Goal: Task Accomplishment & Management: Manage account settings

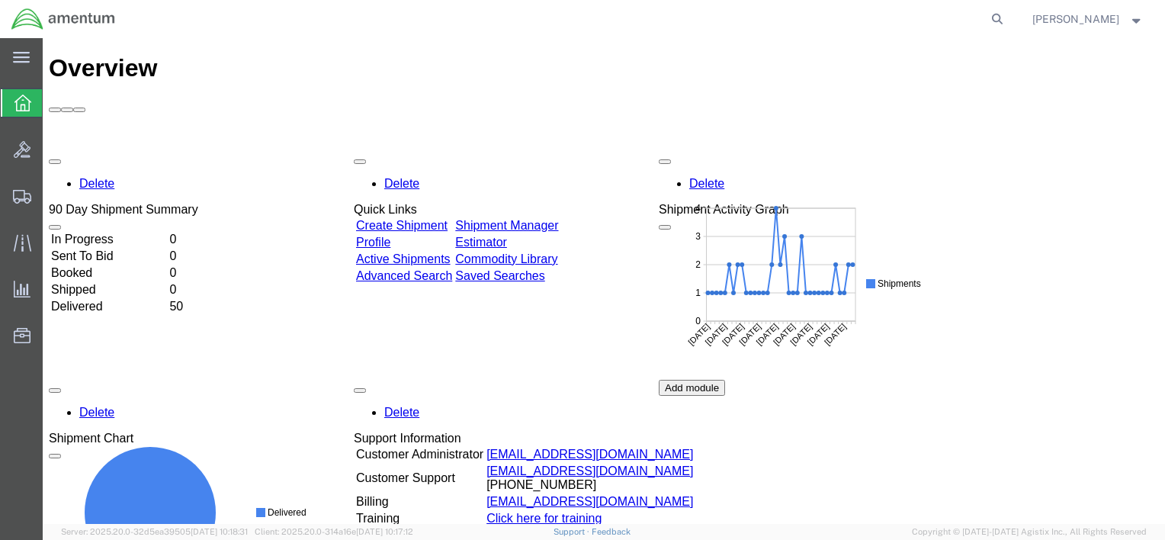
click at [558, 219] on link "Shipment Manager" at bounding box center [506, 225] width 103 height 13
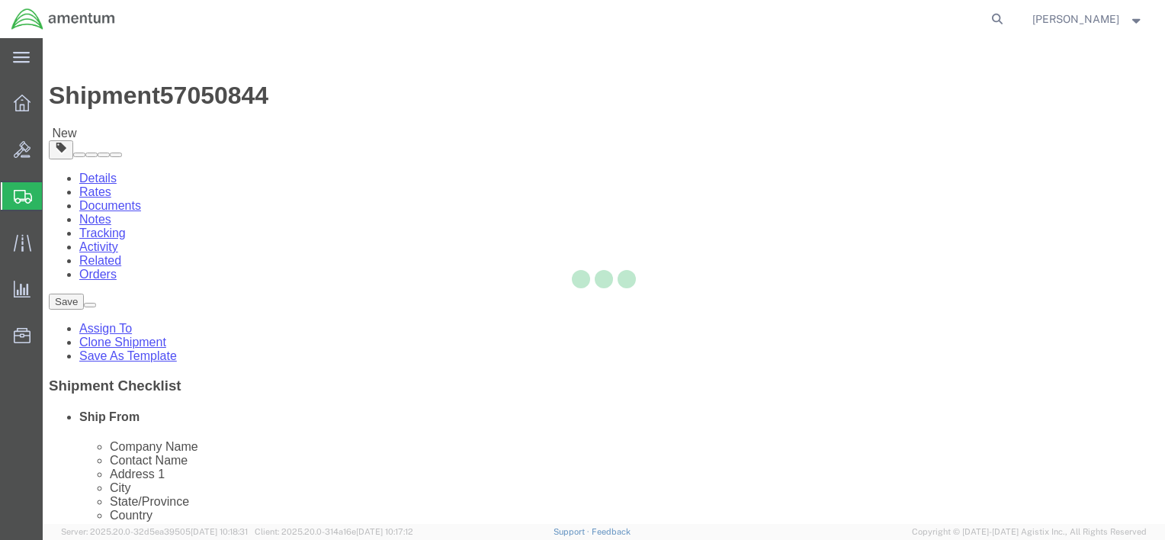
select select "42749"
select select
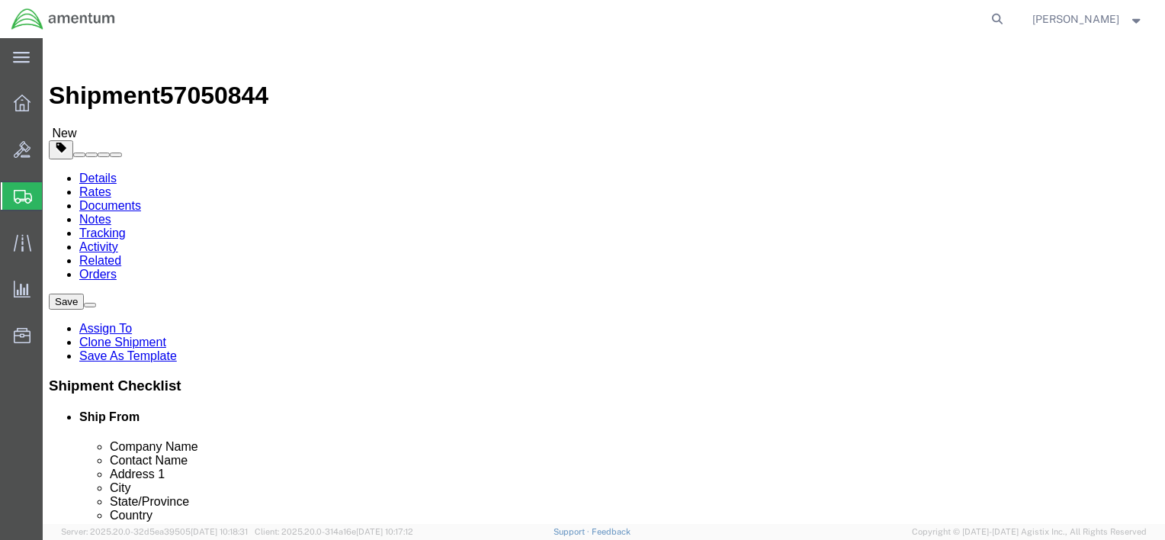
click input "text"
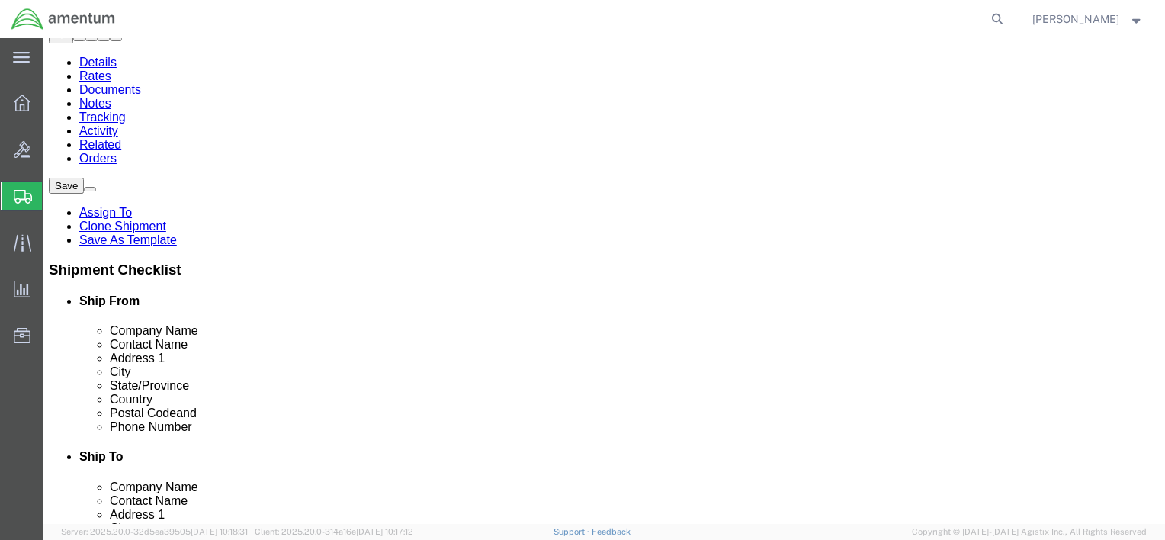
scroll to position [153, 0]
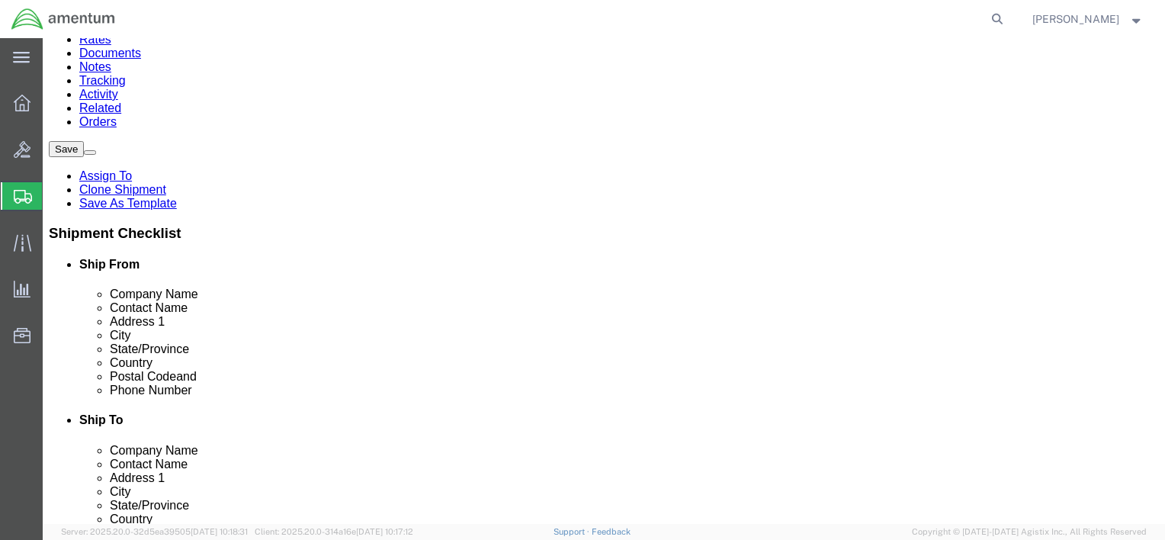
type input "[PERSON_NAME]"
click input "text"
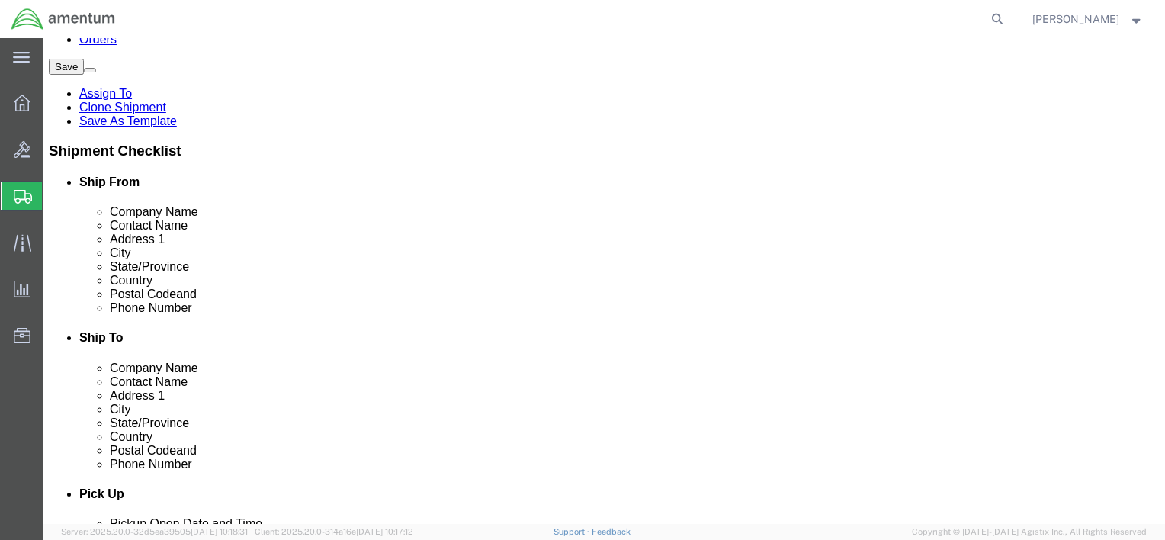
scroll to position [229, 0]
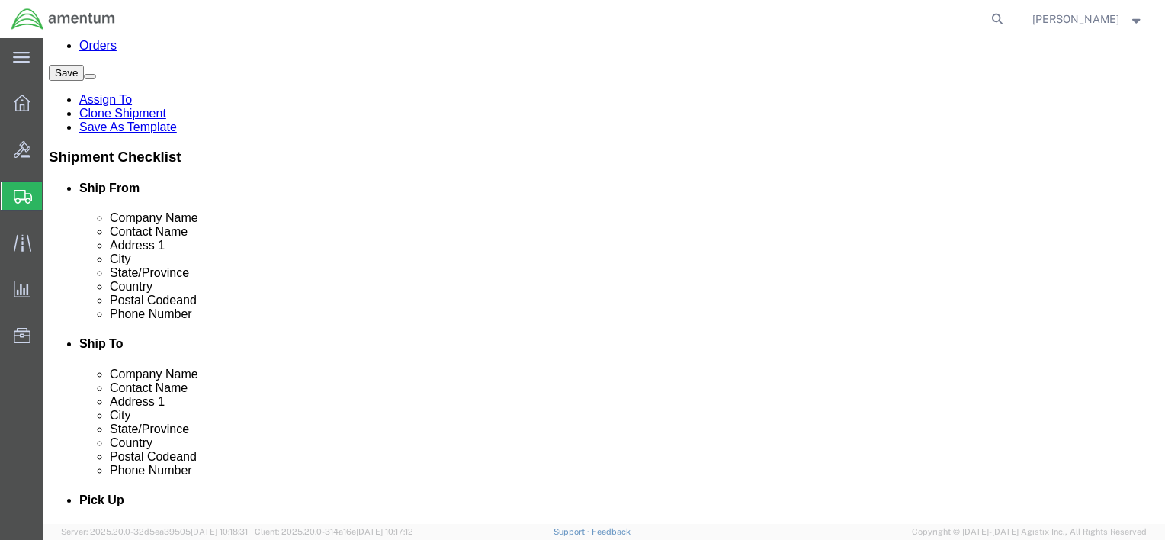
type input "[PHONE_NUMBER]"
click icon
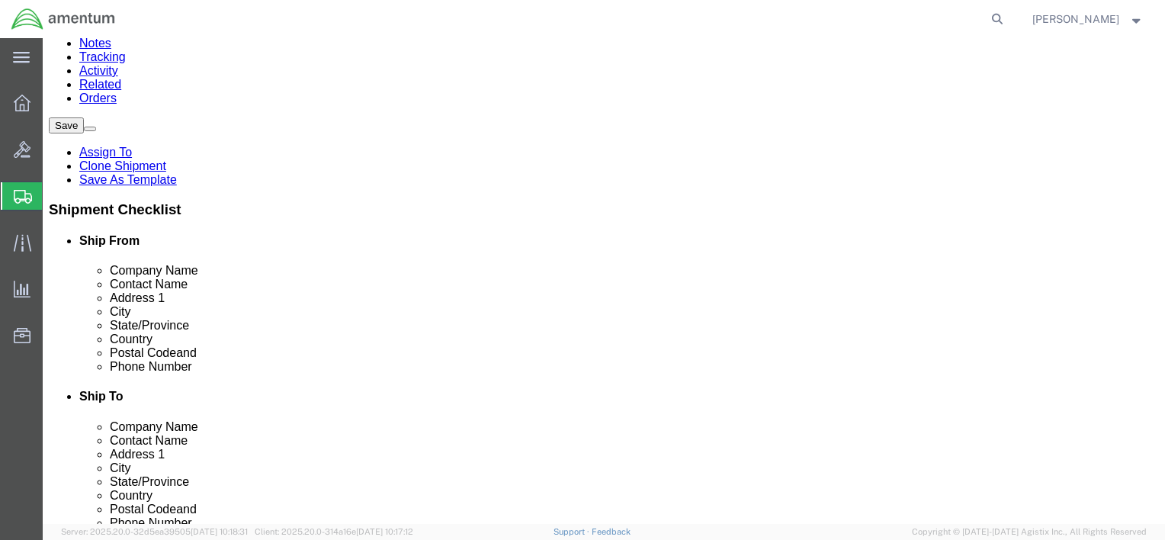
scroll to position [195, 0]
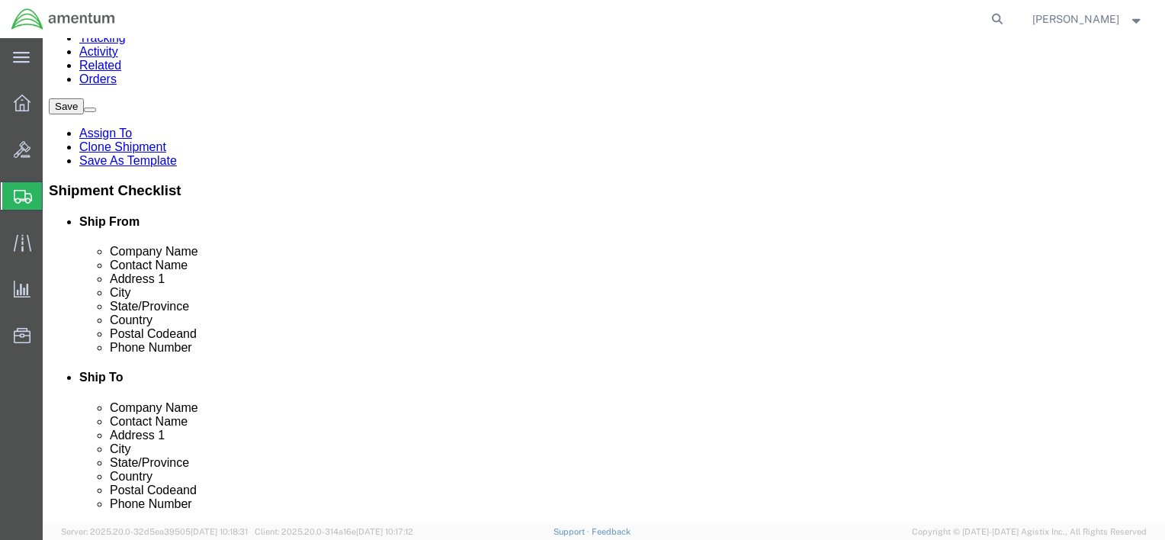
click button "Rate Shipment"
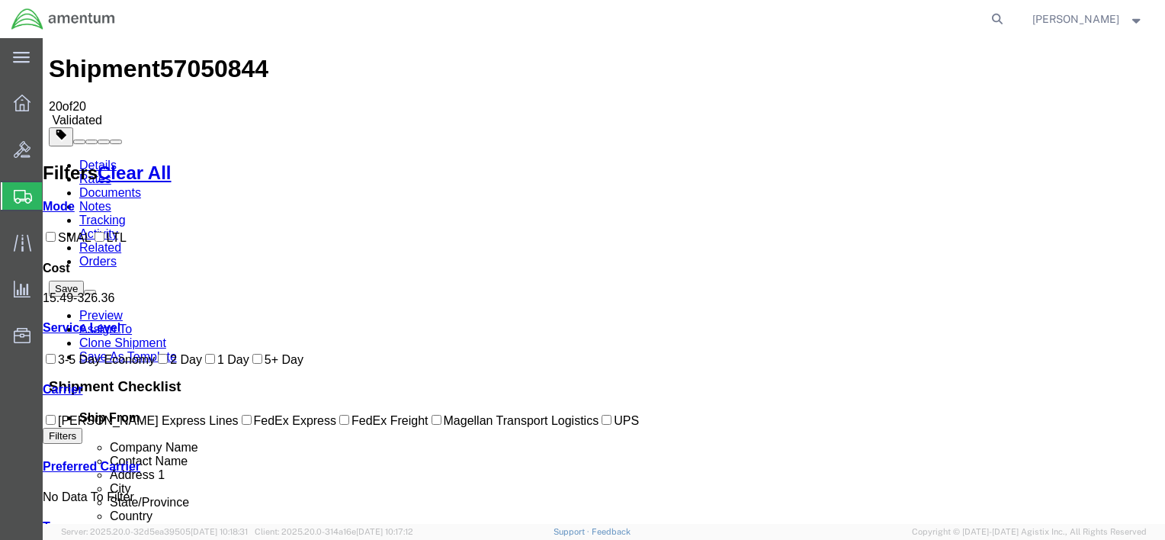
scroll to position [0, 0]
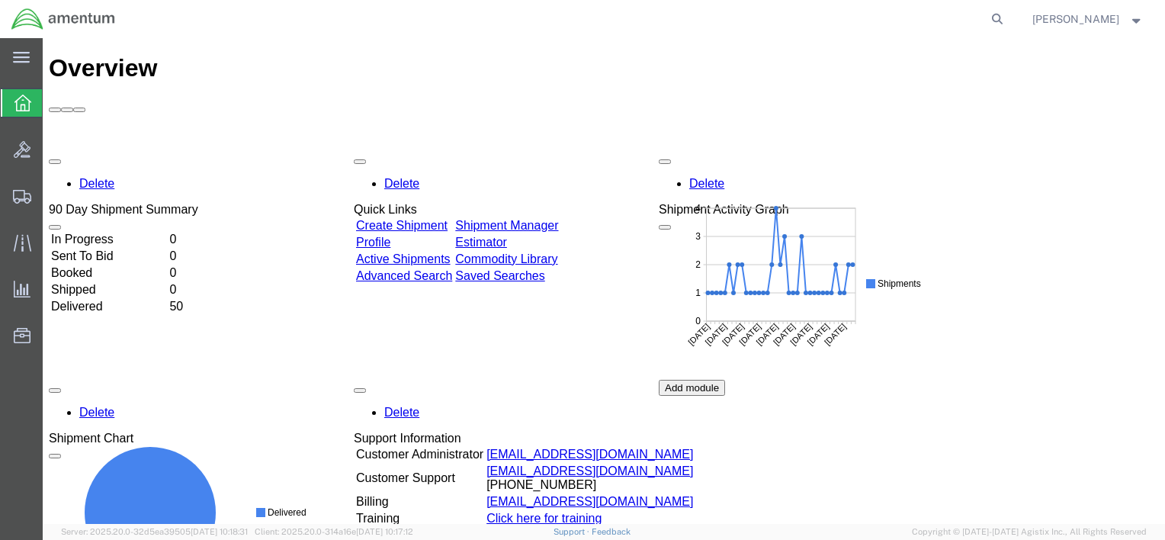
click at [558, 219] on link "Shipment Manager" at bounding box center [506, 225] width 103 height 13
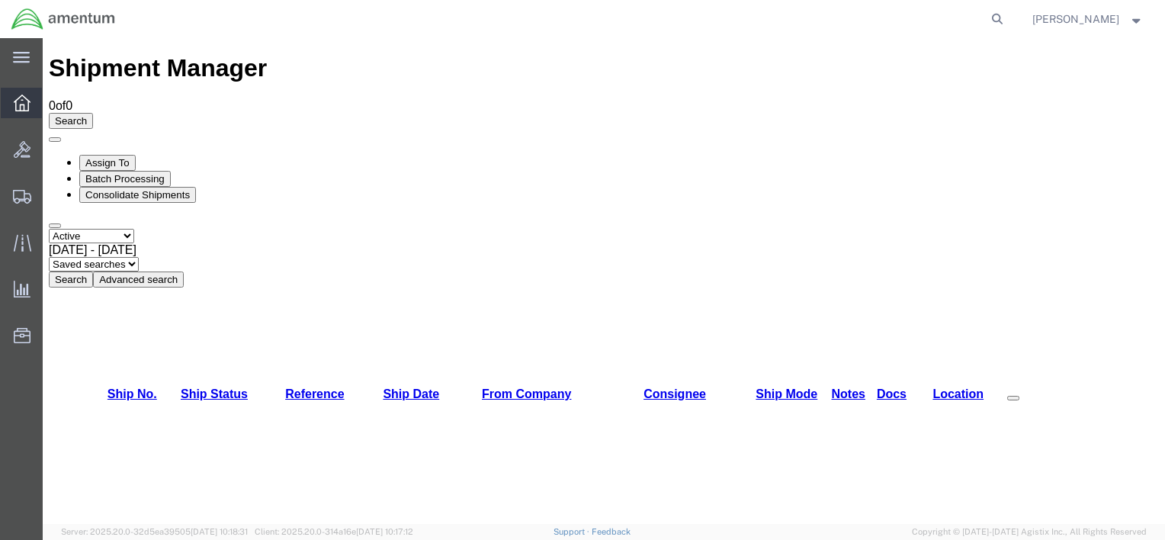
click at [24, 108] on icon at bounding box center [22, 103] width 17 height 17
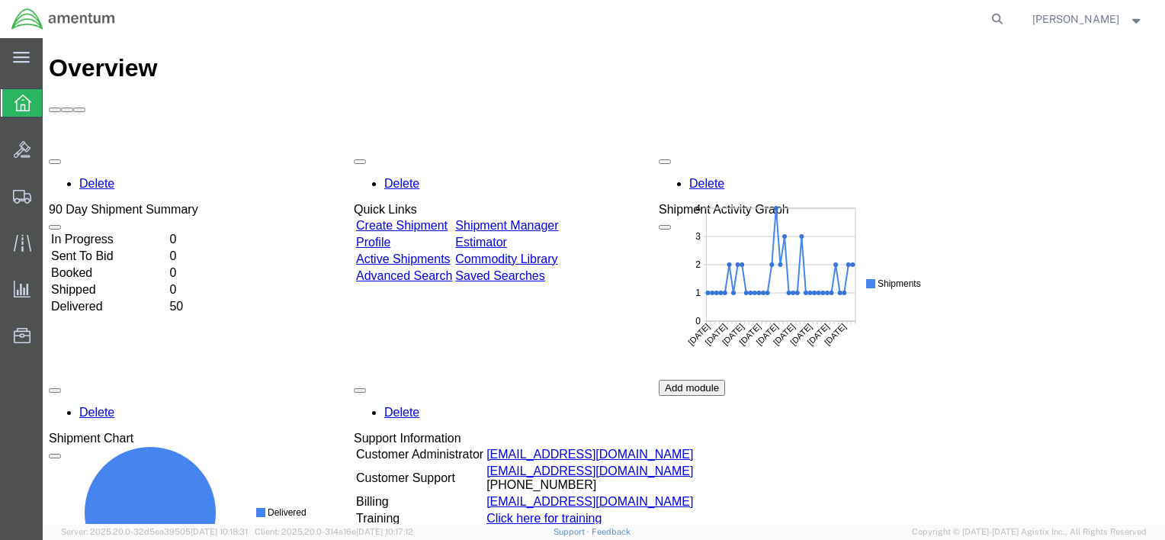
click at [534, 219] on link "Shipment Manager" at bounding box center [506, 225] width 103 height 13
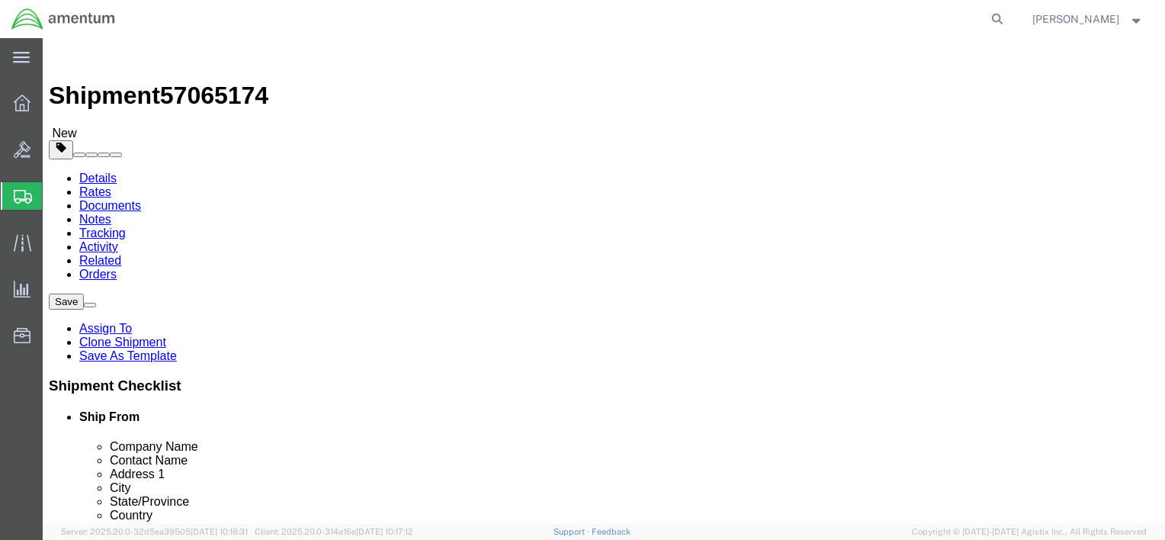
select select "42749"
select select
click input "text"
type input "a"
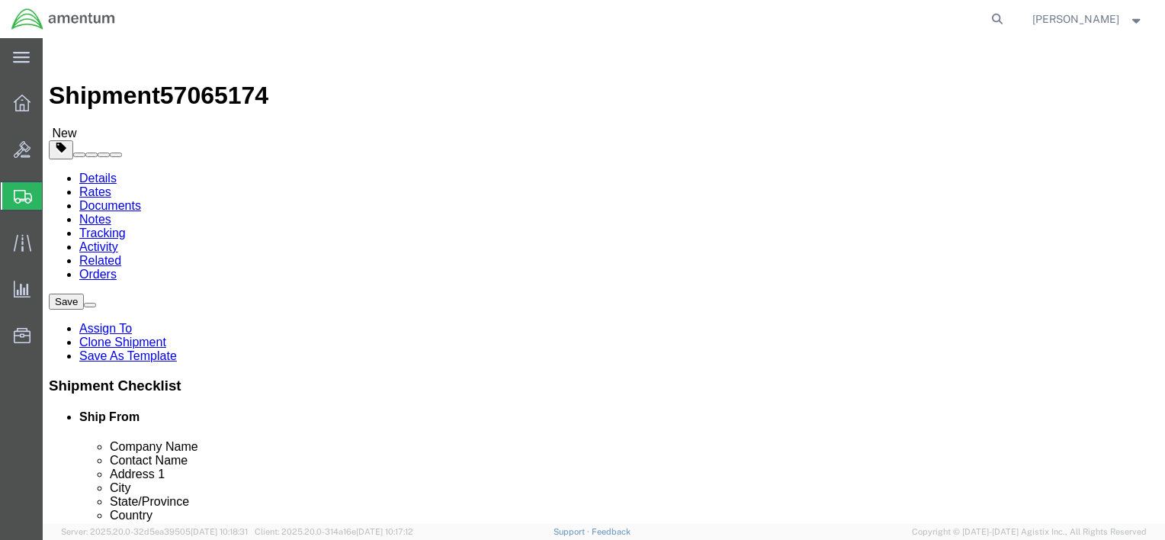
type input "[PERSON_NAME]"
click input ","
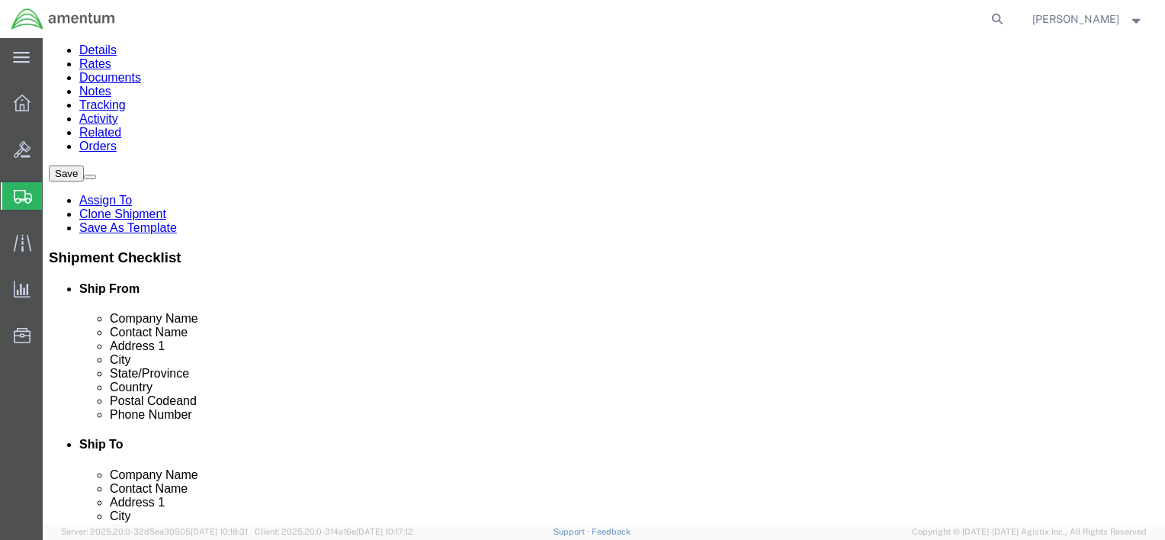
scroll to position [153, 0]
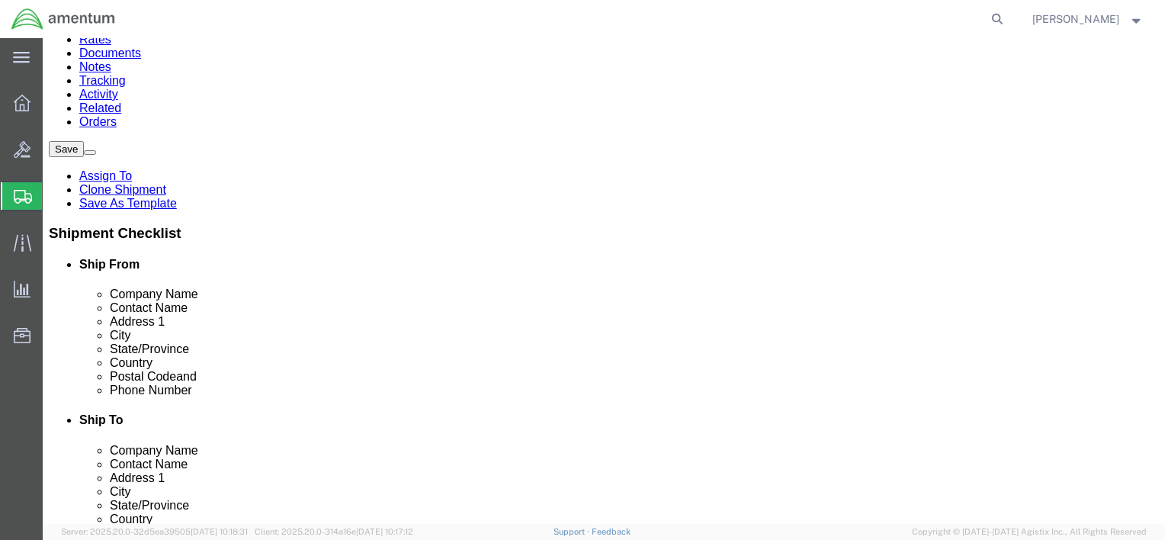
click input "text"
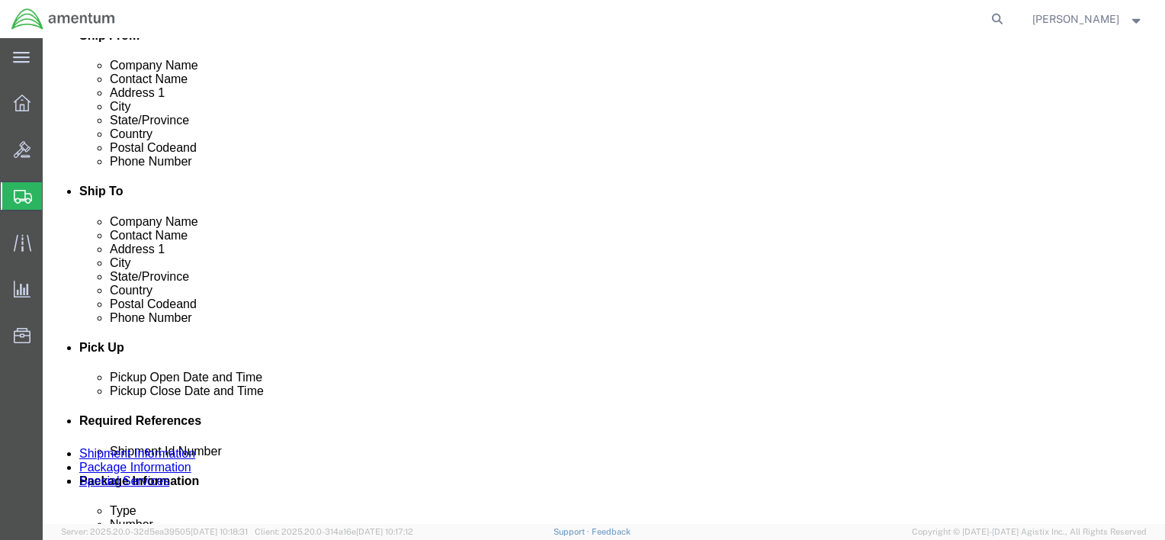
scroll to position [229, 0]
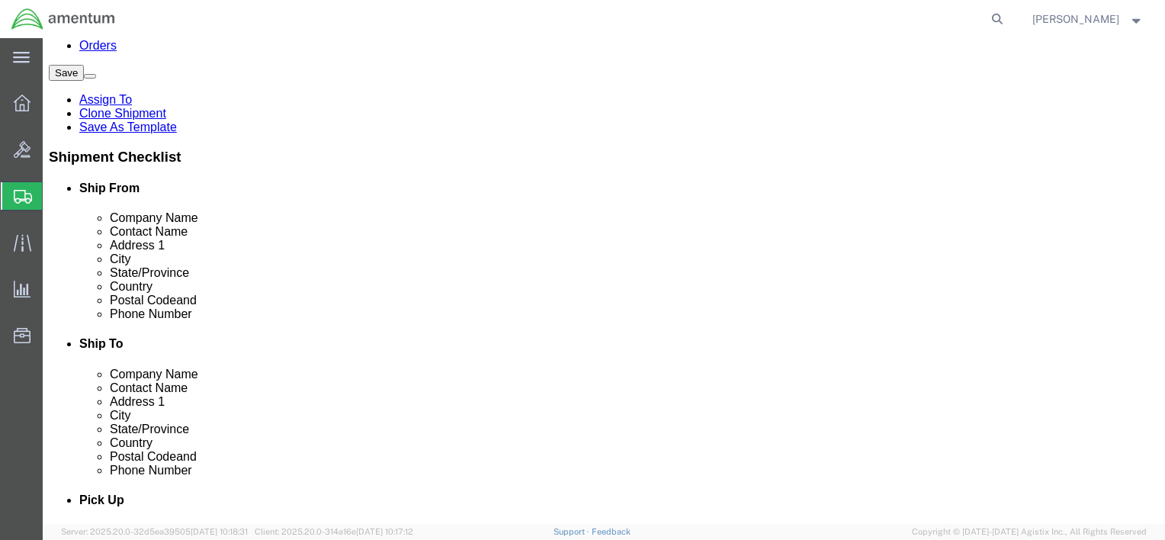
type input "3052561626"
click icon
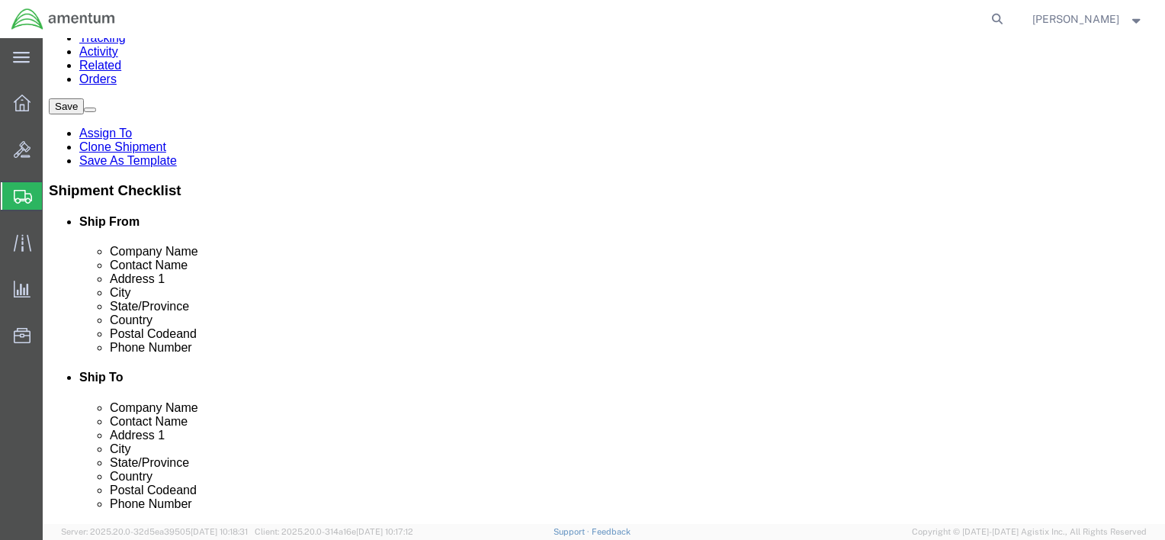
scroll to position [195, 0]
click button "Rate Shipment"
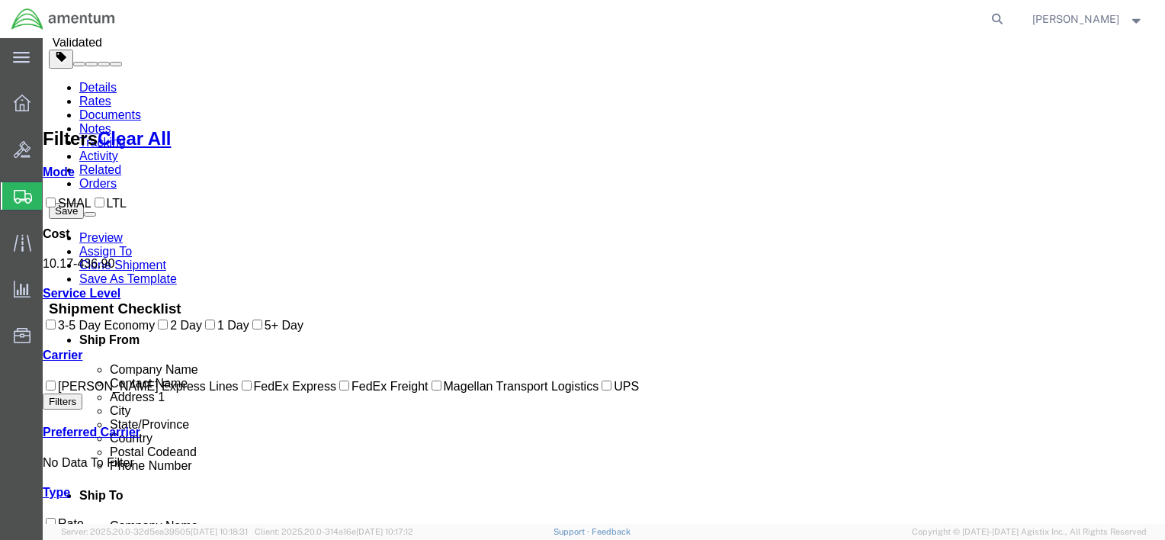
scroll to position [0, 0]
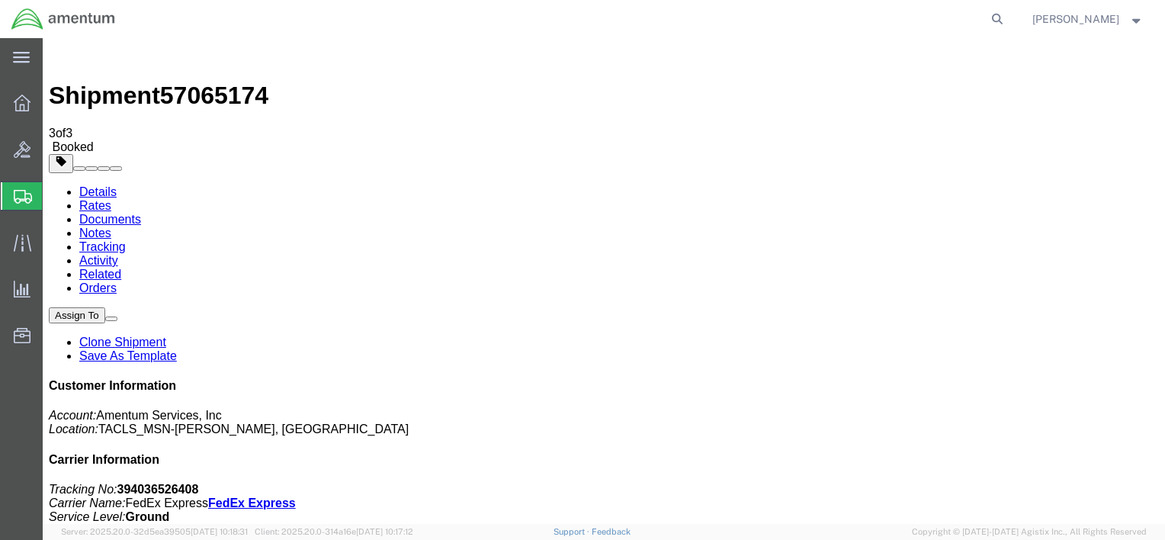
click at [18, 110] on icon at bounding box center [22, 103] width 17 height 17
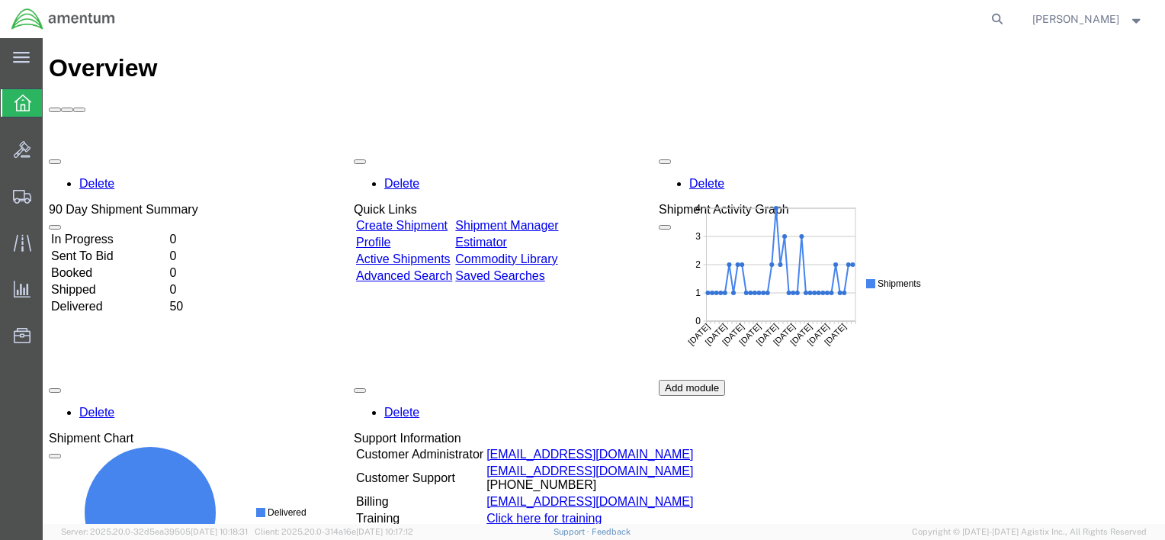
click at [558, 219] on link "Shipment Manager" at bounding box center [506, 225] width 103 height 13
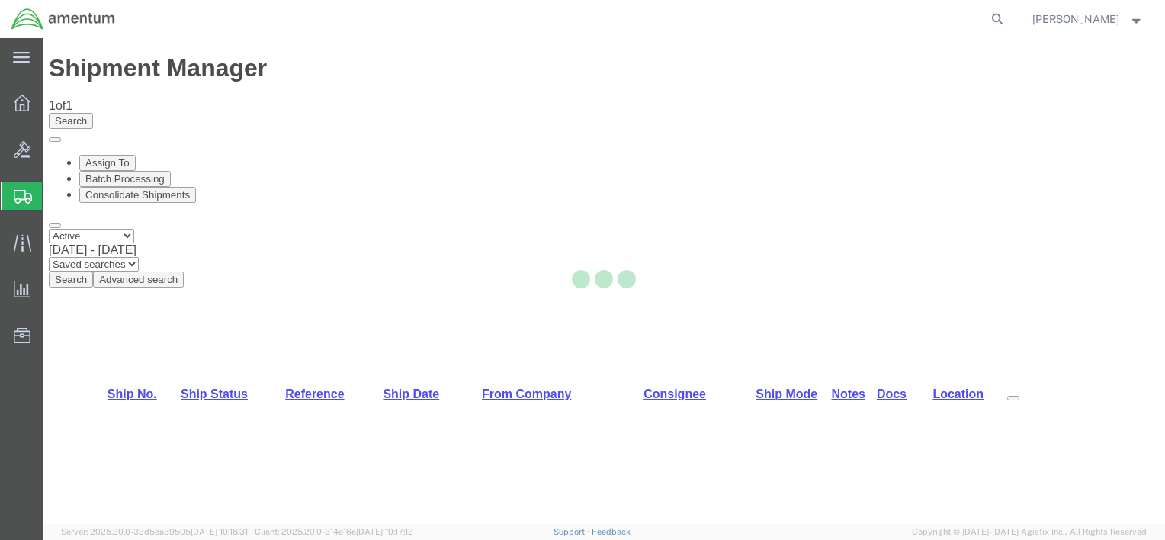
select select "42749"
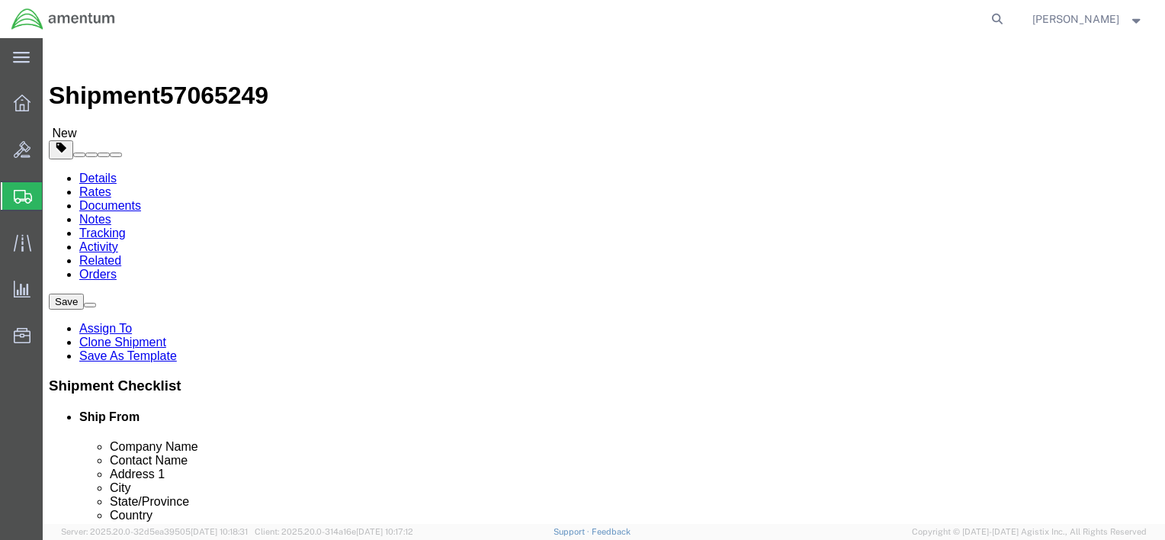
click input "text"
type input "a"
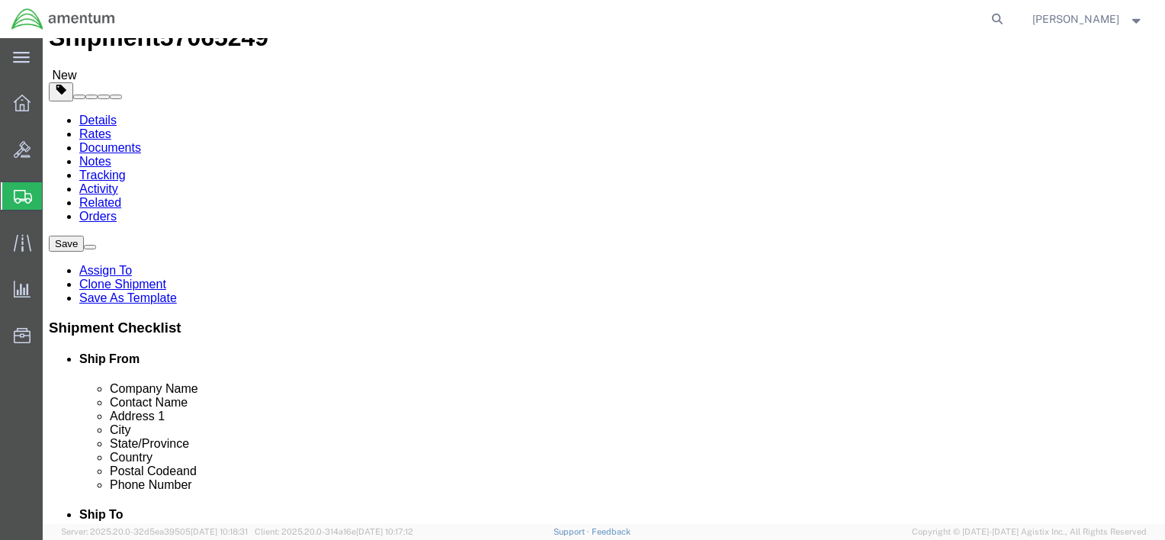
scroll to position [153, 0]
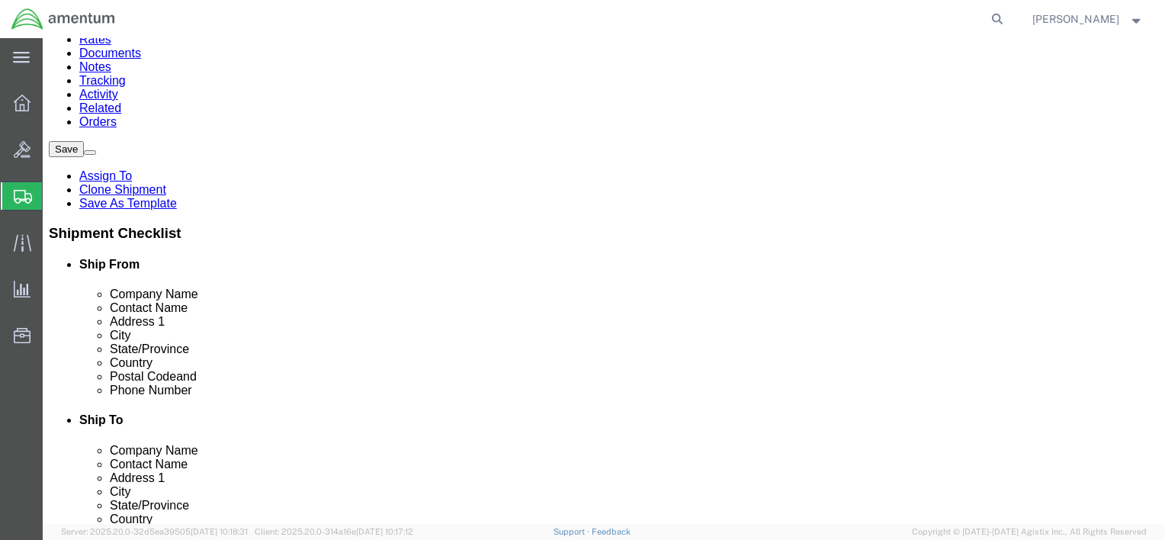
type input "[PERSON_NAME]"
click input "text"
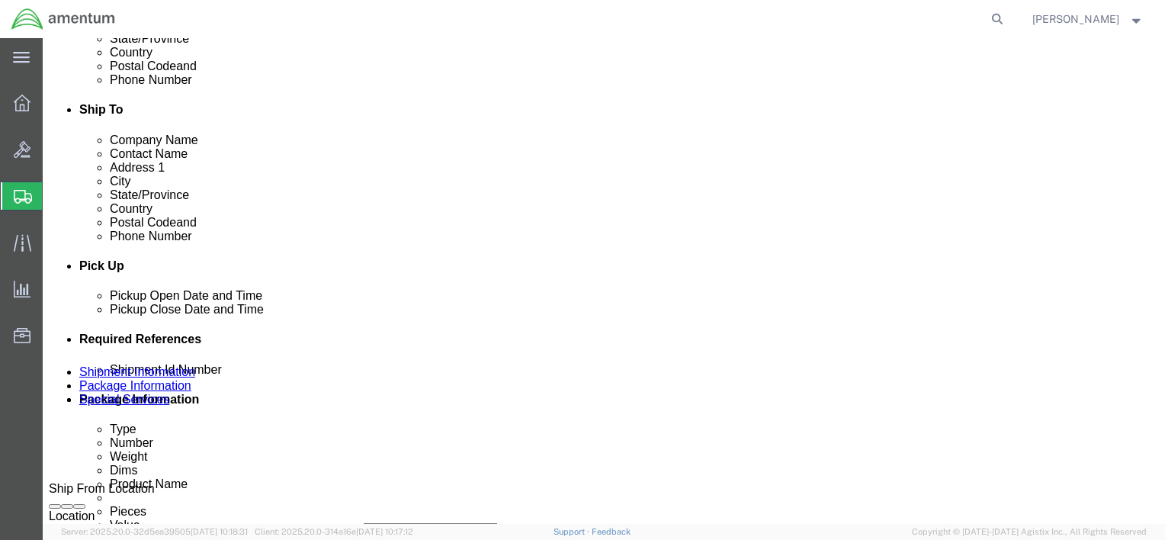
scroll to position [458, 0]
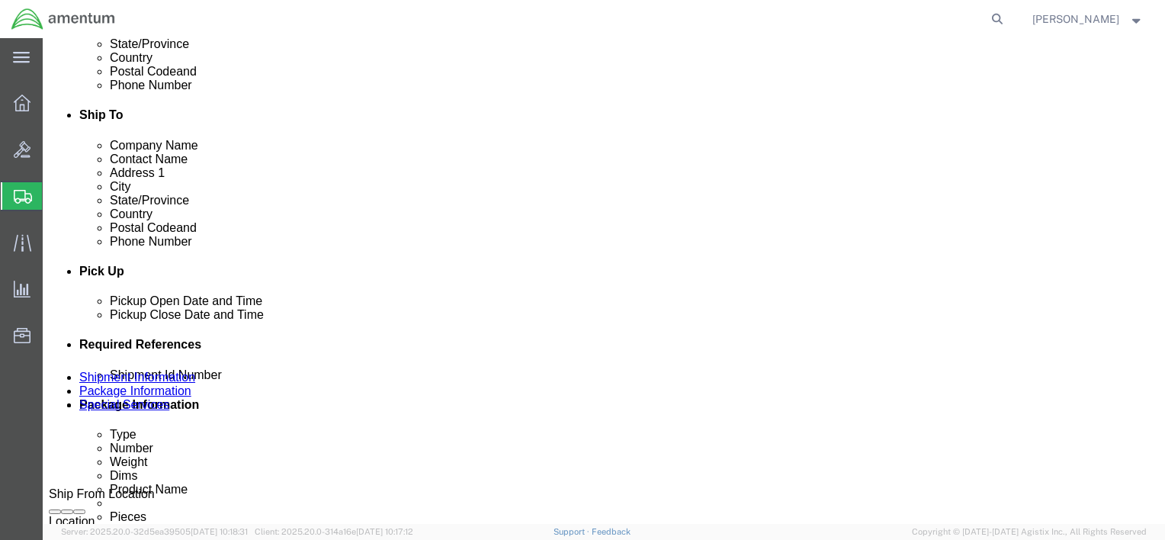
type input "[PHONE_NUMBER]"
click link "Package Information"
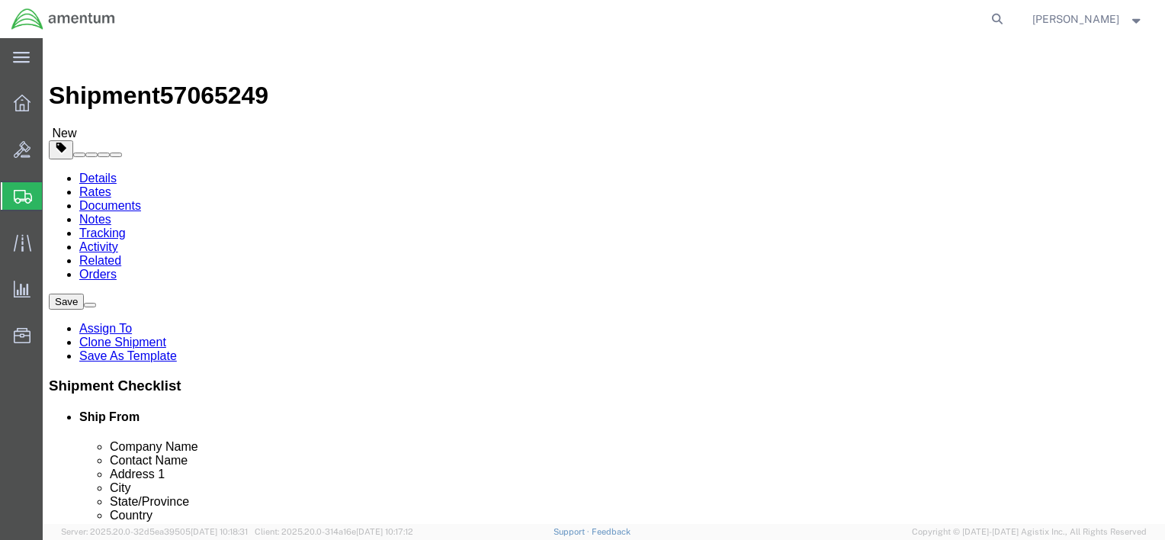
click button "Rate Shipment"
